Goal: Check status: Check status

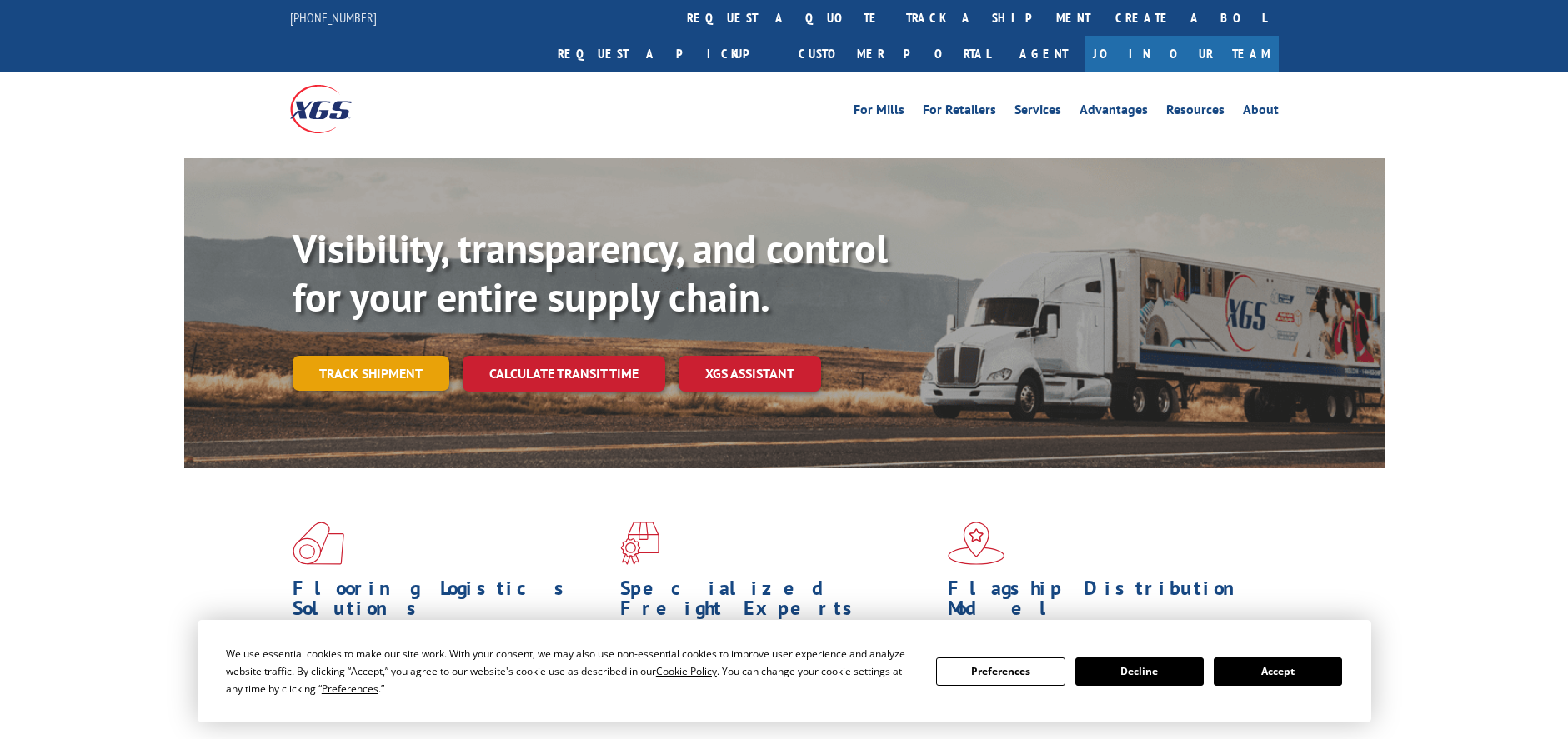
click at [411, 355] on link "Track shipment" at bounding box center [371, 372] width 157 height 35
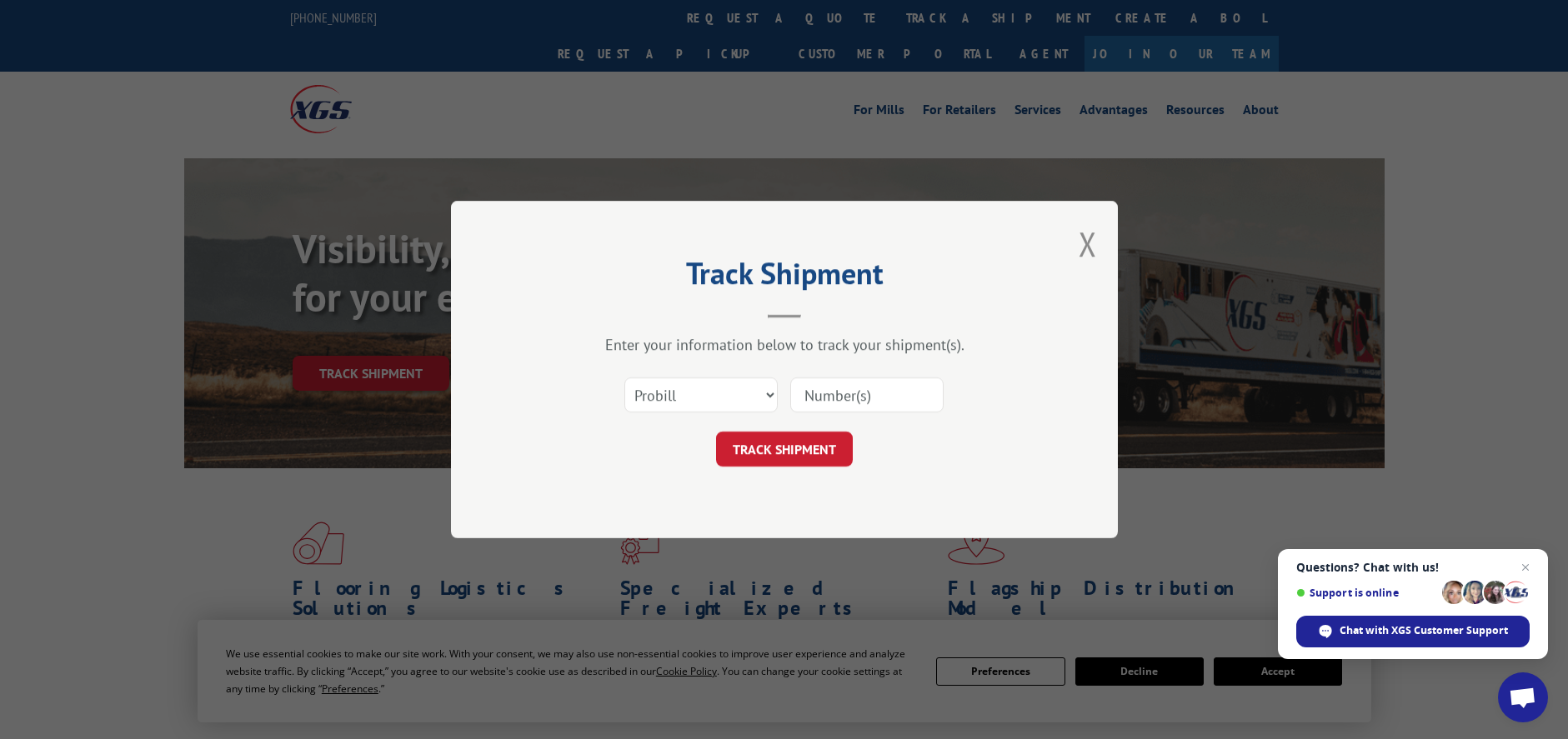
click at [834, 391] on input at bounding box center [867, 395] width 153 height 35
paste input "17342149"
type input "17342149"
click at [813, 453] on button "TRACK SHIPMENT" at bounding box center [784, 449] width 137 height 35
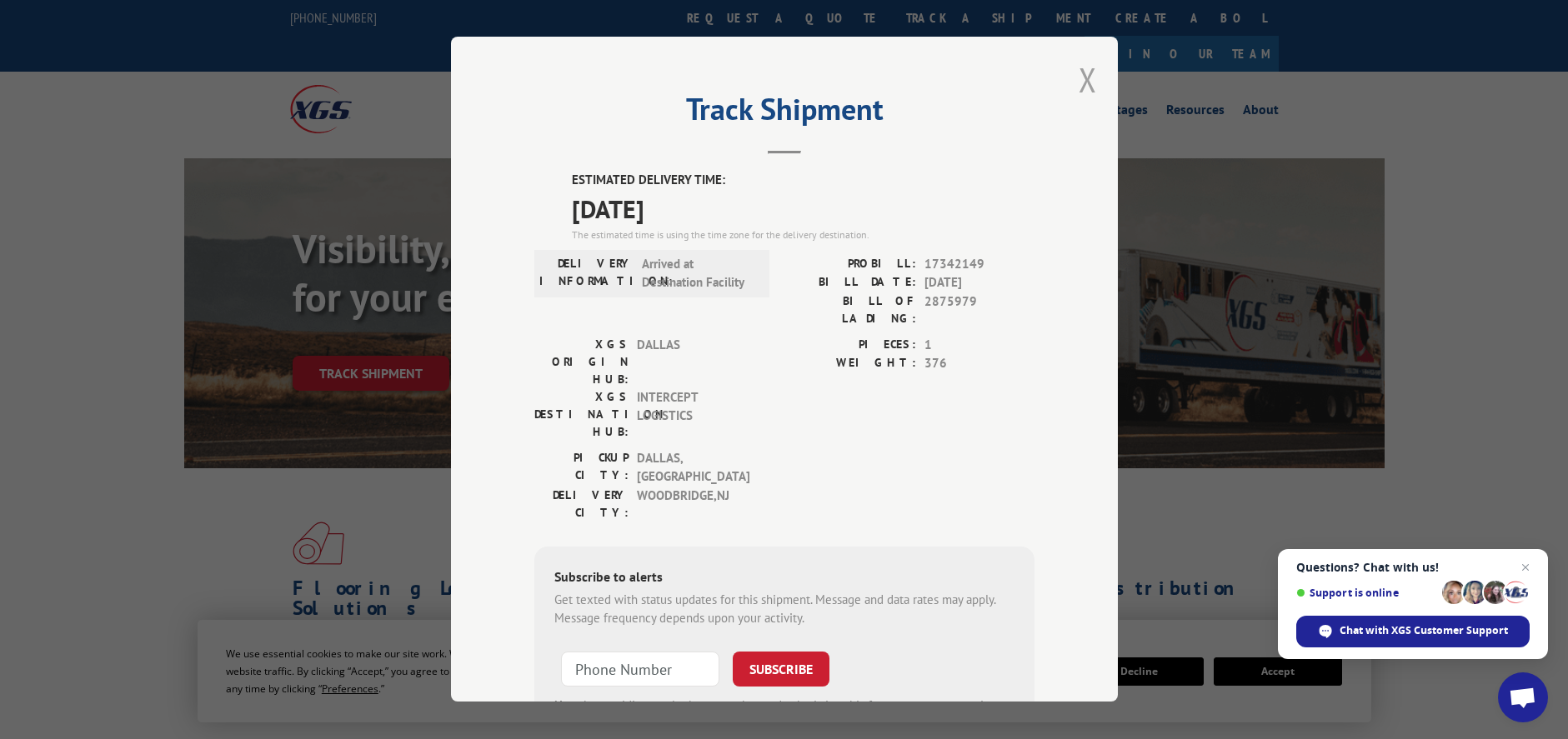
click at [1080, 78] on button "Close modal" at bounding box center [1088, 80] width 19 height 44
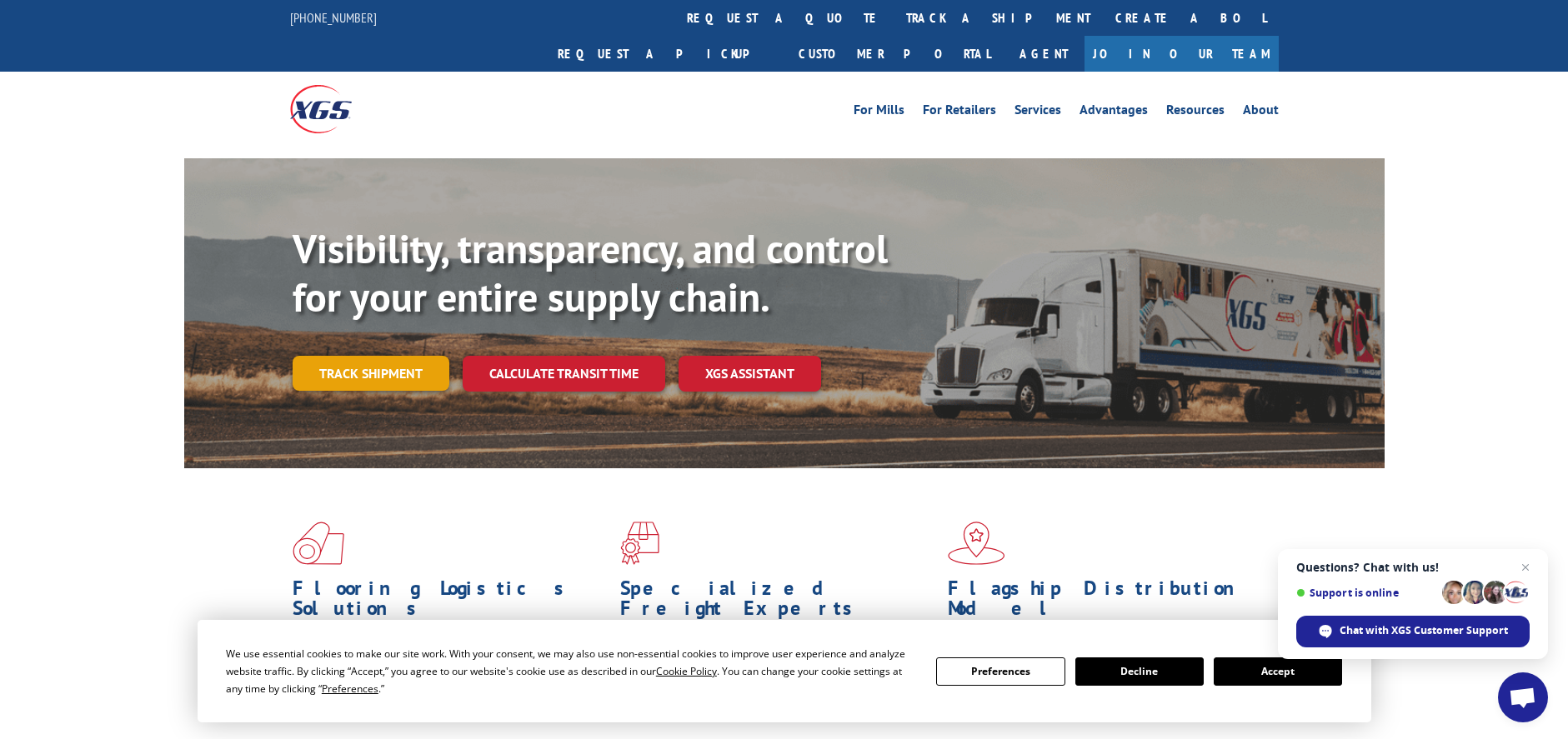
click at [410, 355] on link "Track shipment" at bounding box center [371, 372] width 157 height 35
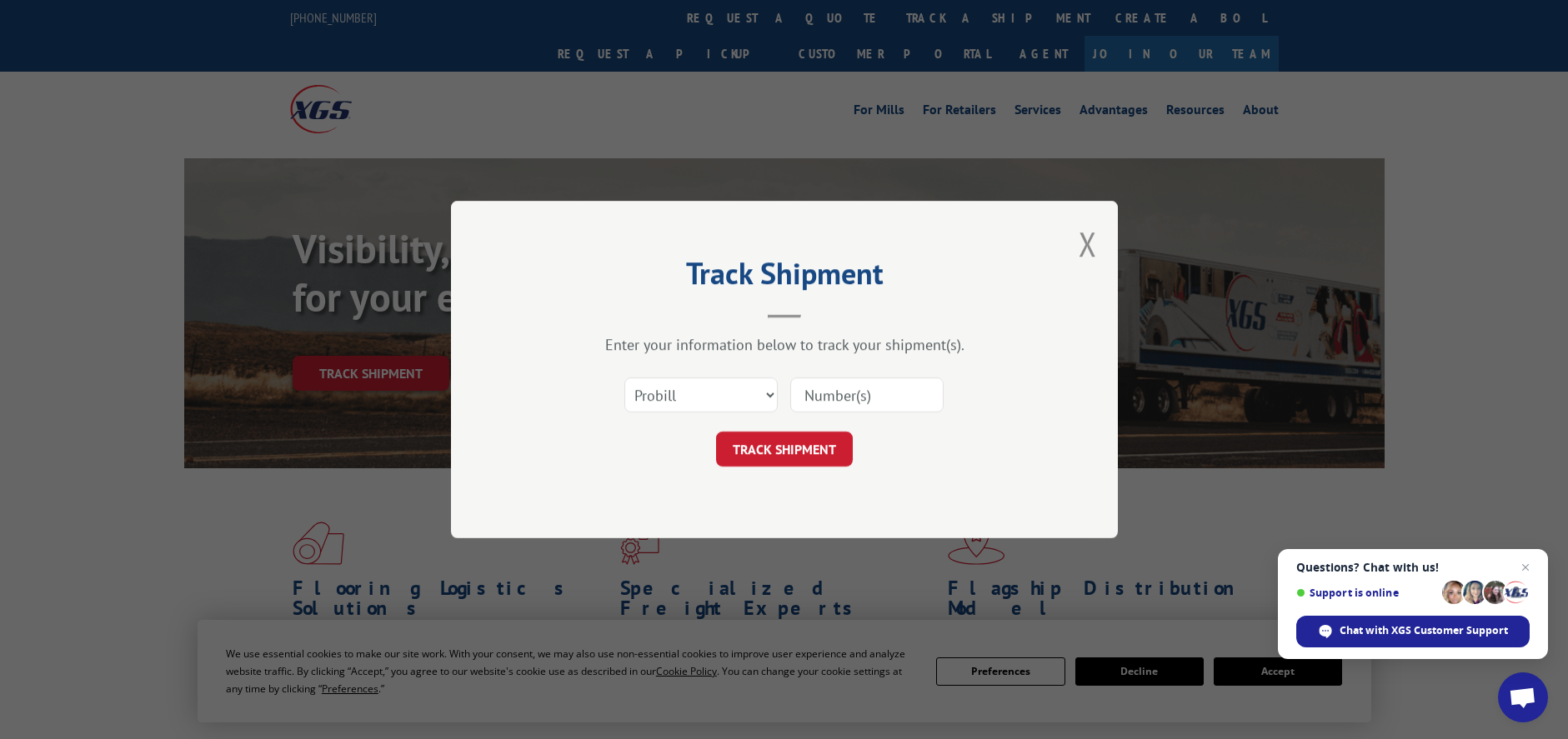
paste input "16547589"
type input "16547589"
click at [835, 445] on button "TRACK SHIPMENT" at bounding box center [784, 449] width 137 height 35
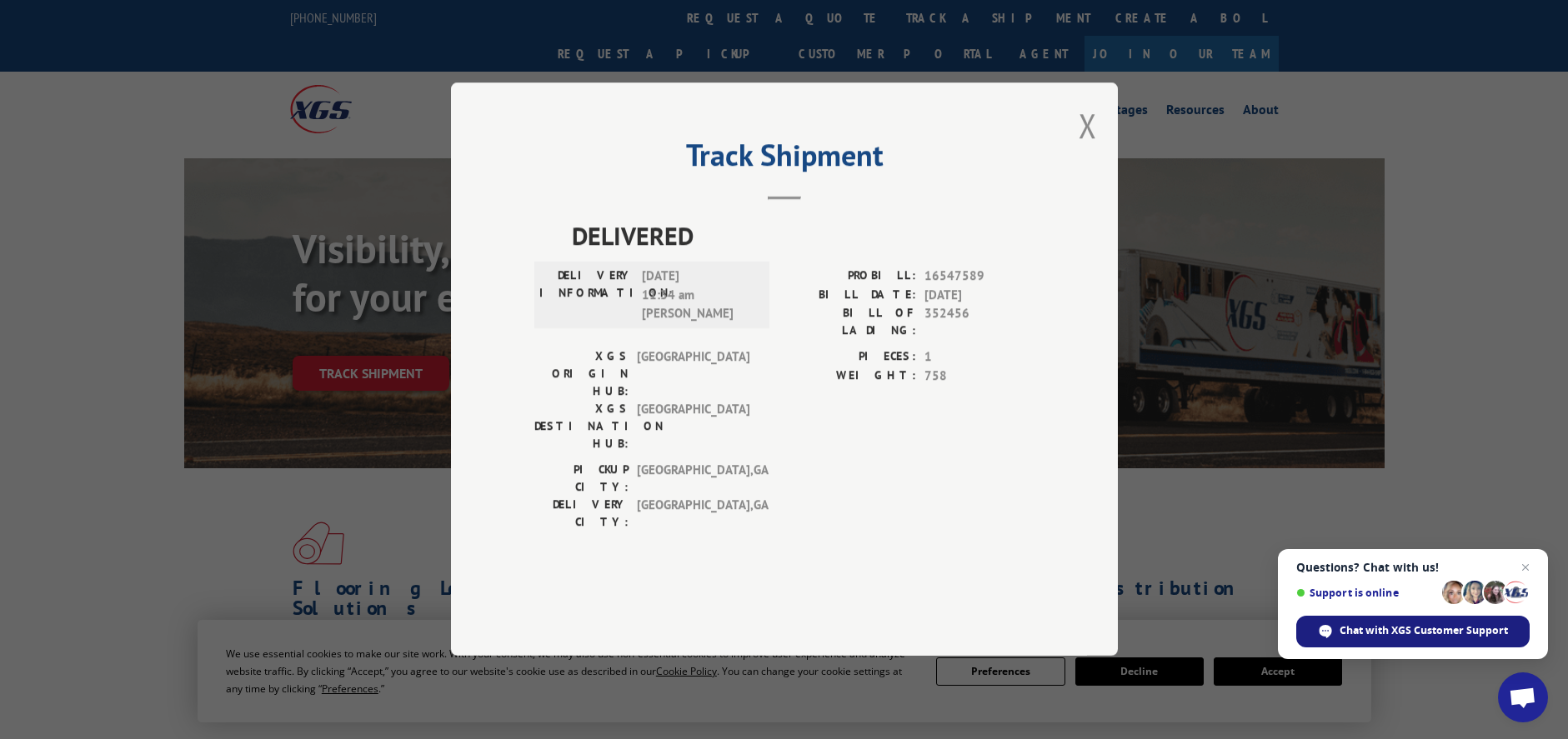
click at [1454, 633] on span "Chat with XGS Customer Support" at bounding box center [1423, 631] width 168 height 15
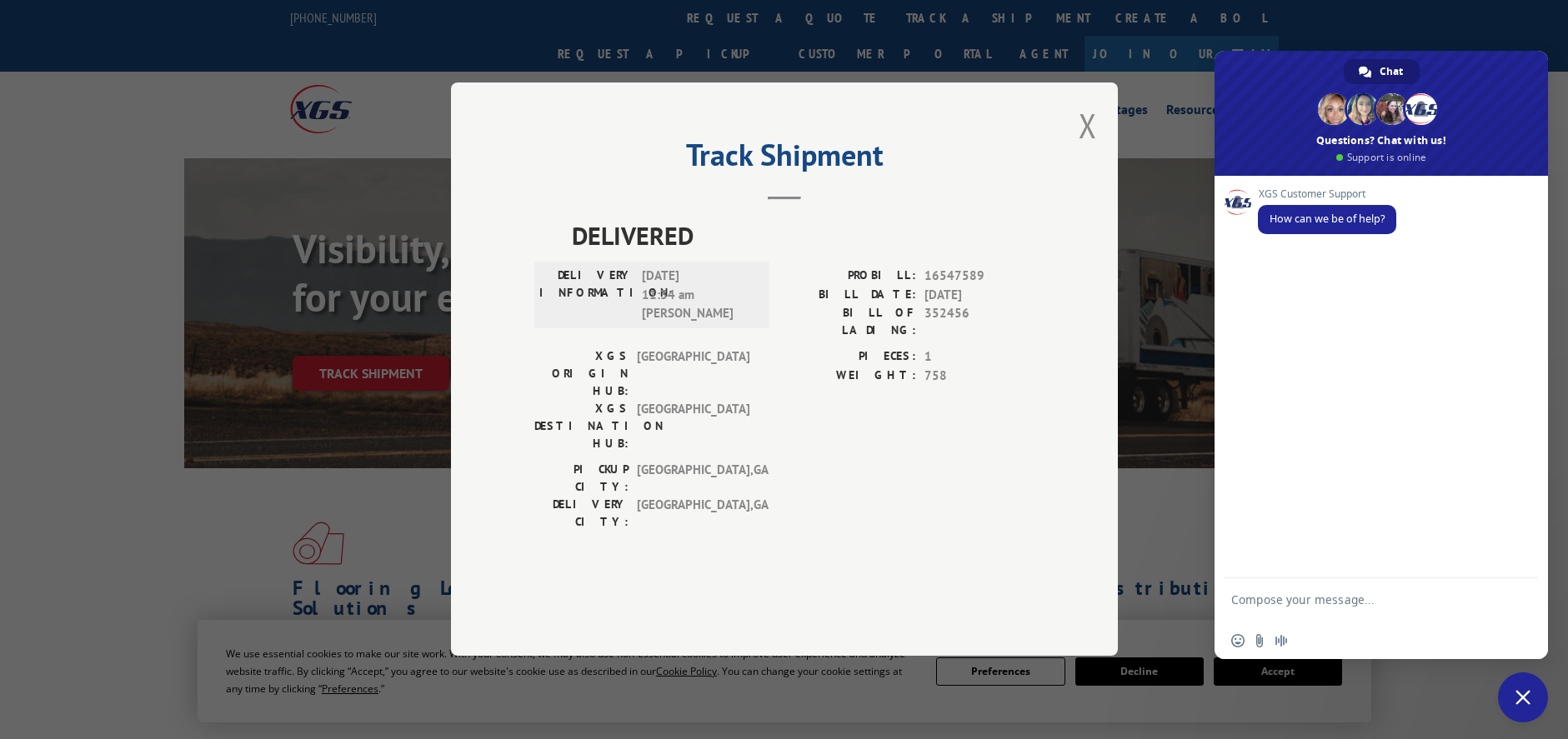
click at [1303, 594] on textarea "Compose your message..." at bounding box center [1363, 607] width 264 height 30
type textarea "Im trying to track down a shippment"
click at [1525, 610] on span "Send" at bounding box center [1518, 602] width 27 height 27
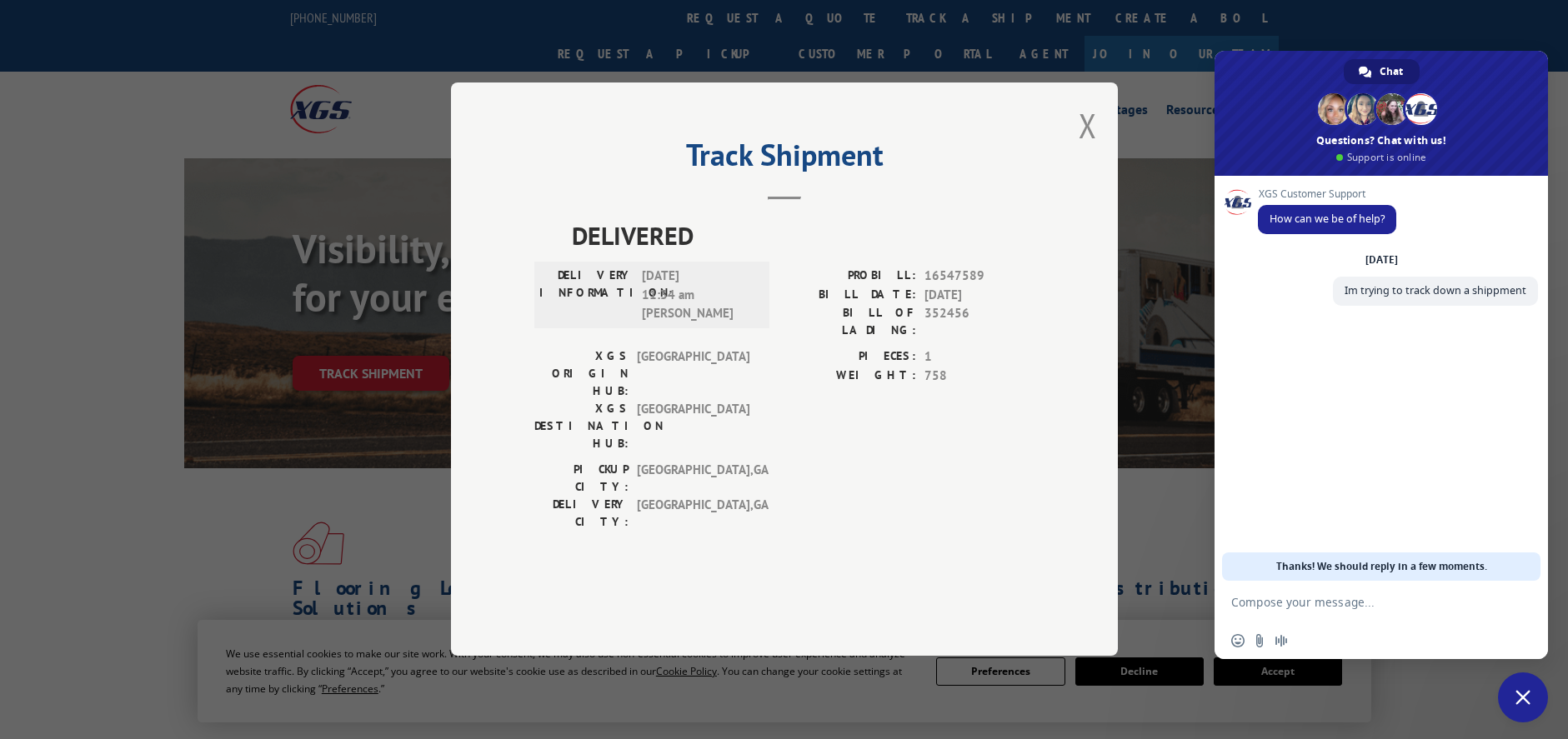
click at [1380, 608] on textarea "Compose your message..." at bounding box center [1363, 603] width 264 height 15
paste textarea "16547589"
type textarea "1"
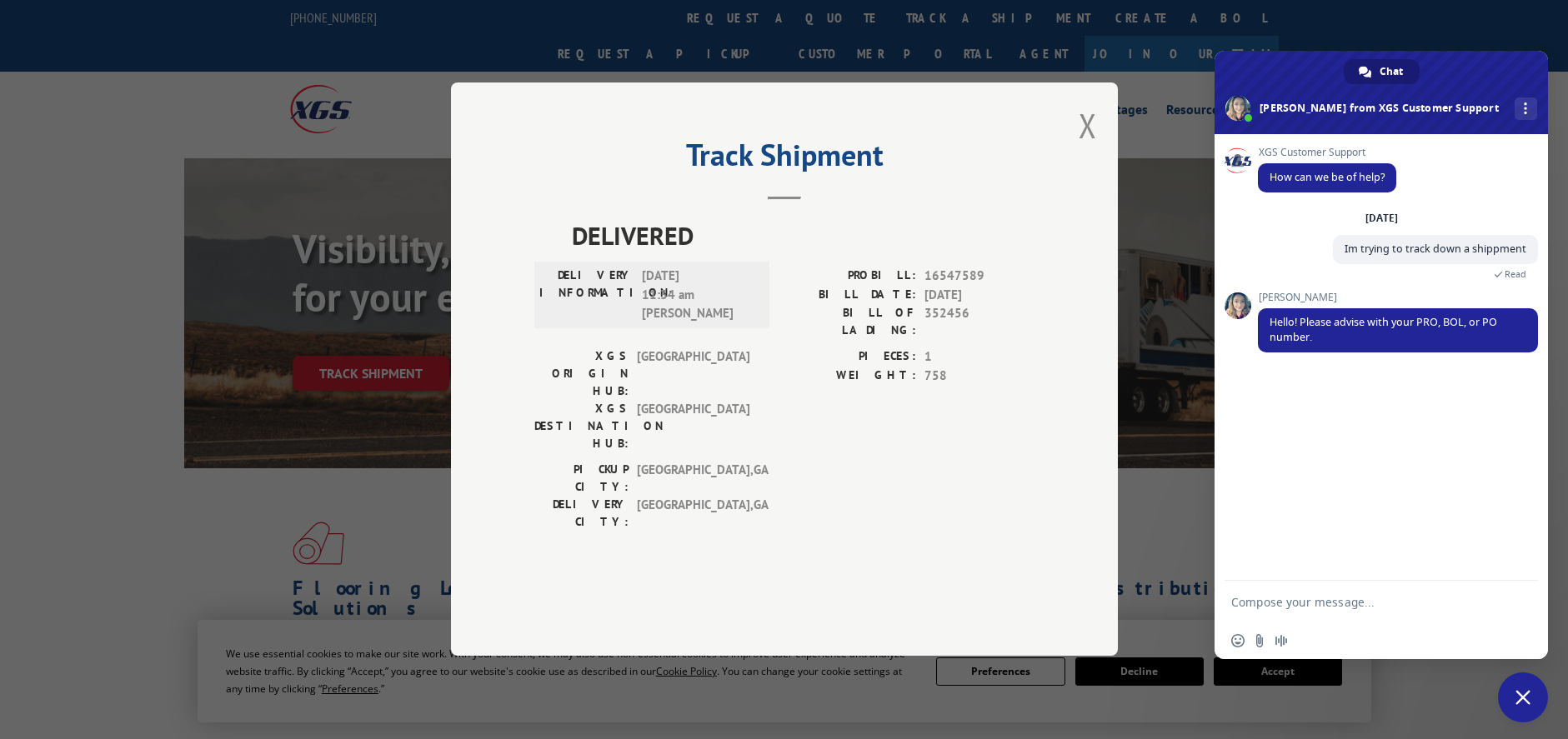
paste textarea "17342149"
type textarea "17342149"
click at [1521, 596] on span "Send" at bounding box center [1519, 602] width 13 height 13
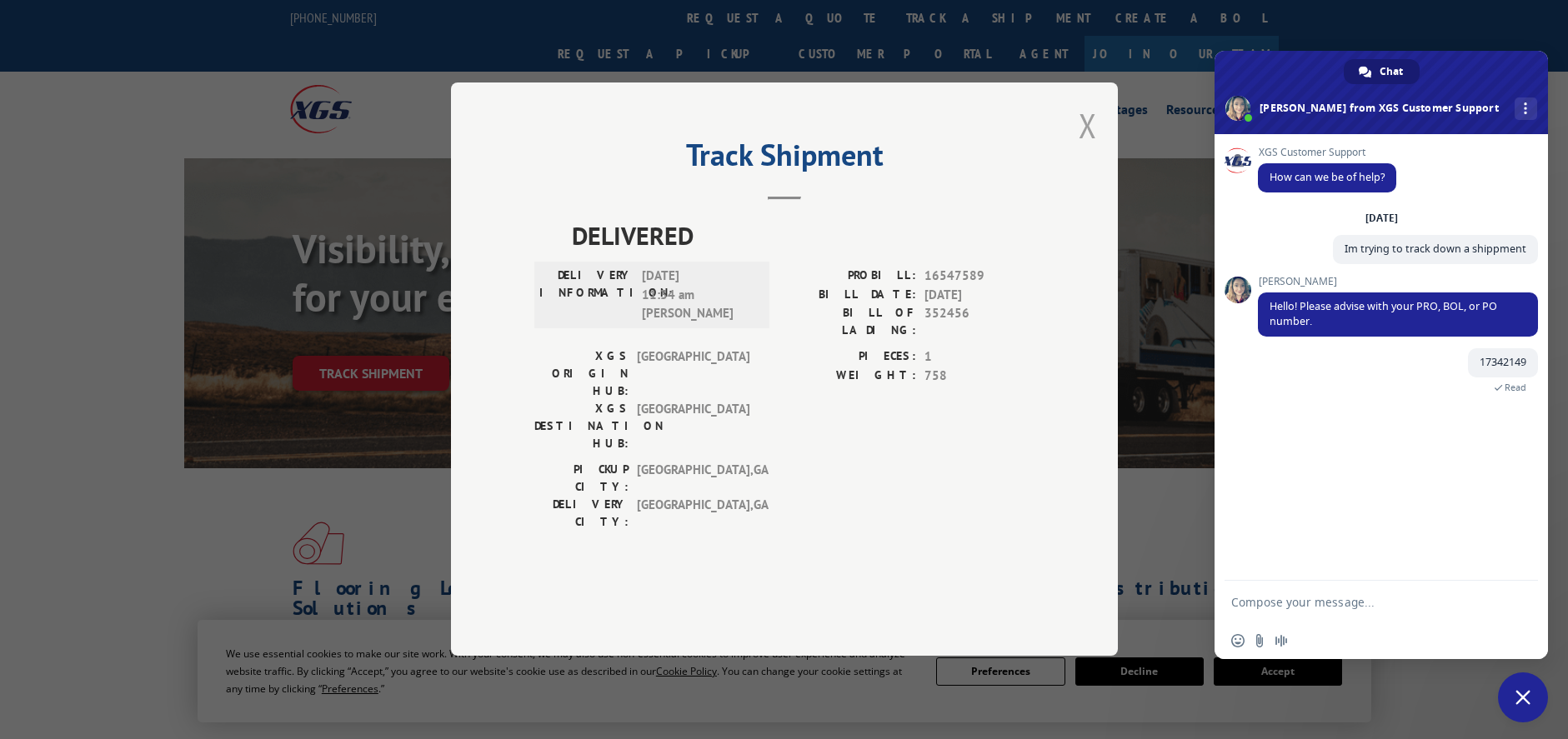
click at [1093, 147] on button "Close modal" at bounding box center [1088, 125] width 19 height 44
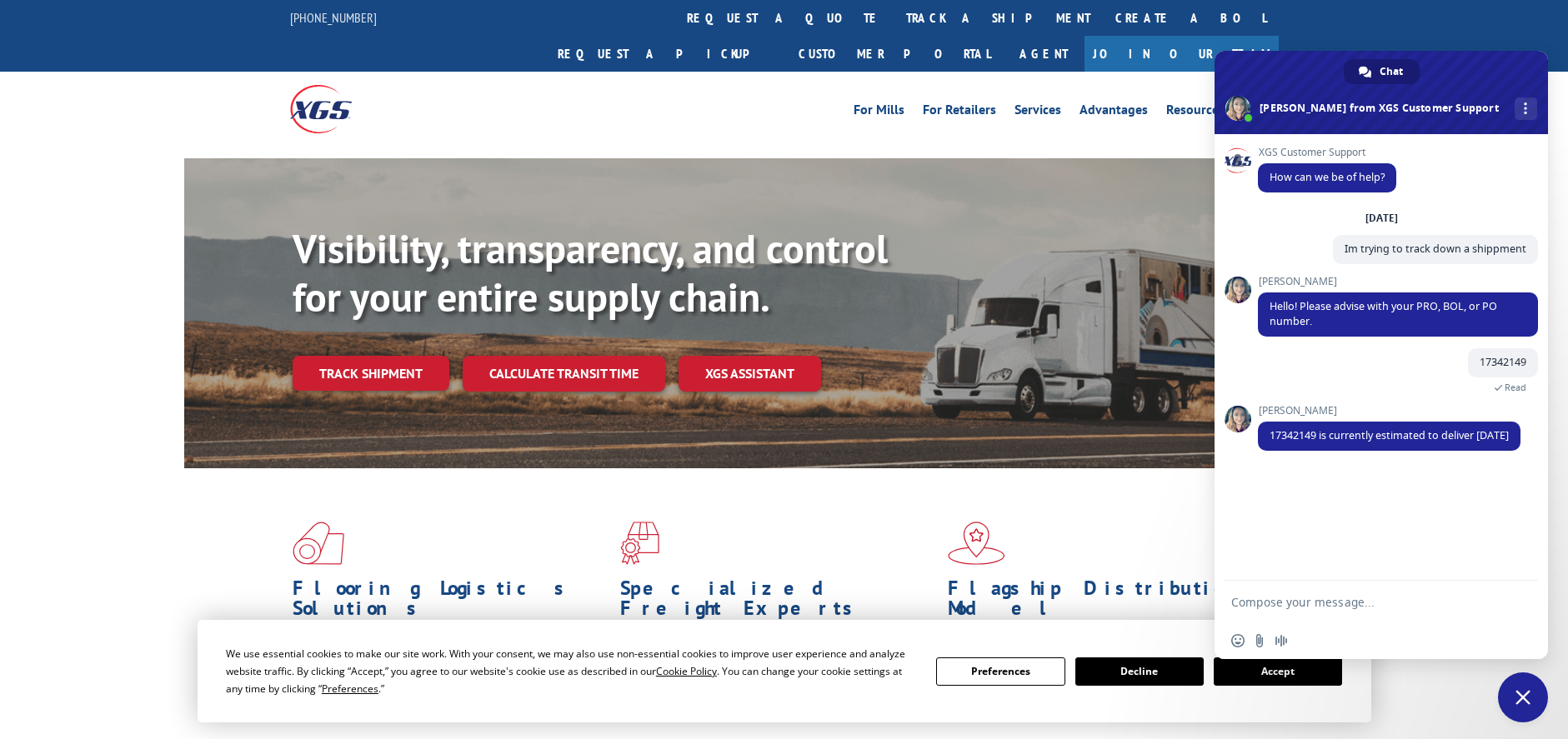
click at [1314, 599] on textarea "Compose your message..." at bounding box center [1363, 603] width 264 height 15
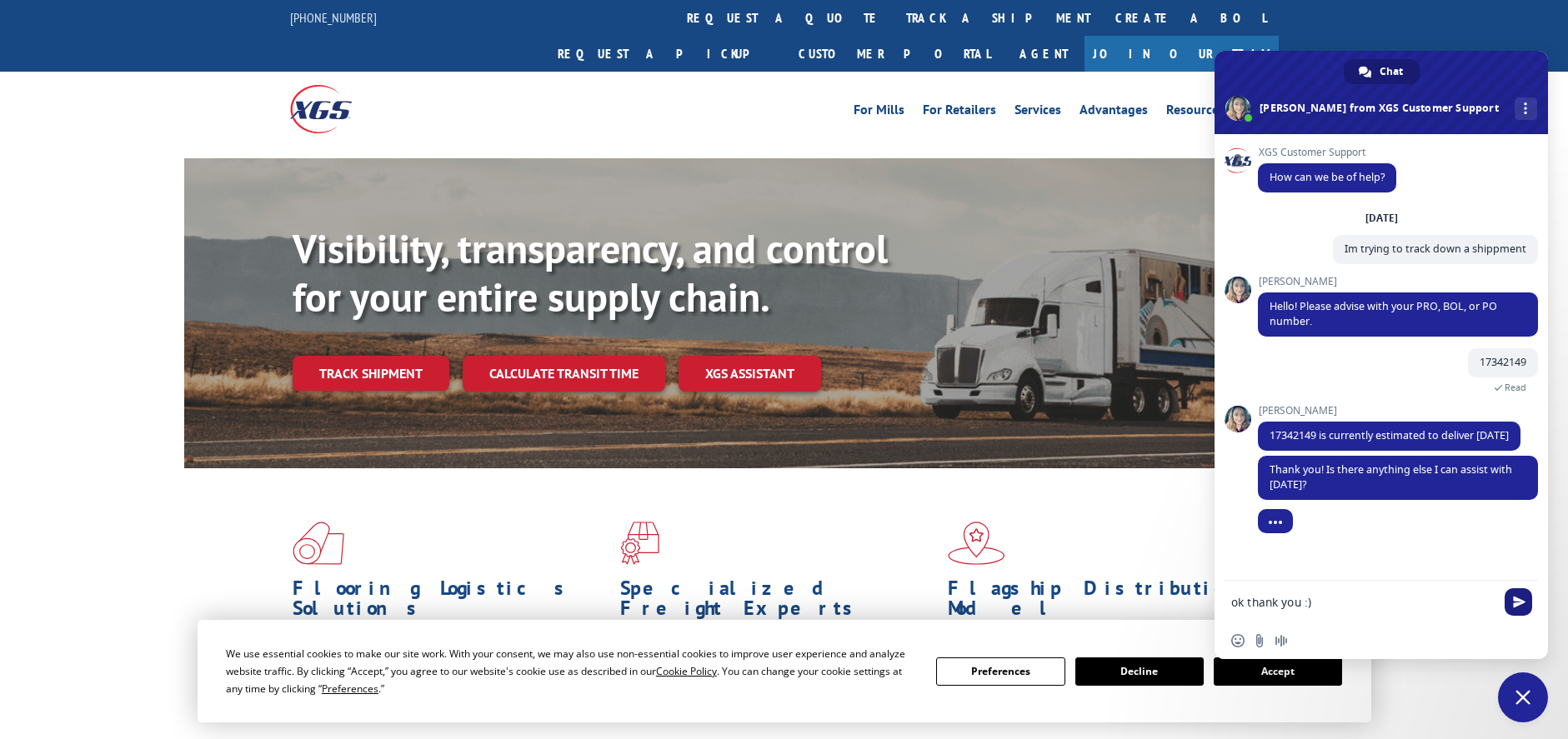
type textarea "ok thank you :)"
click at [1511, 604] on span "Send" at bounding box center [1518, 602] width 27 height 27
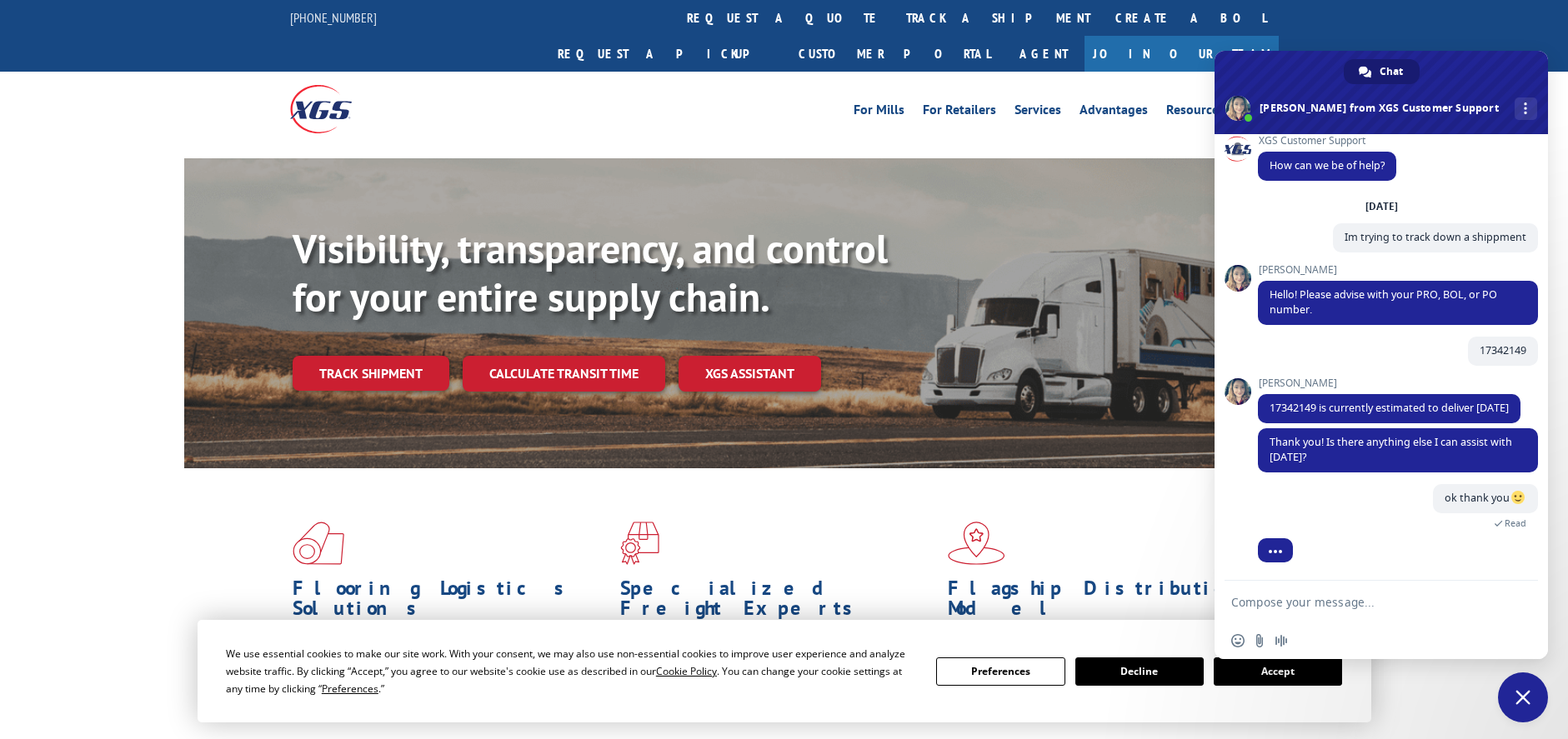
scroll to position [46, 0]
